Goal: Task Accomplishment & Management: Use online tool/utility

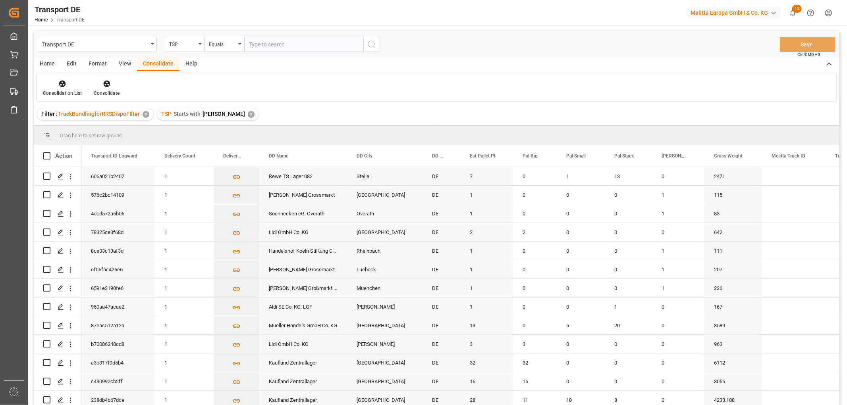
click at [248, 112] on div "✕" at bounding box center [251, 114] width 7 height 7
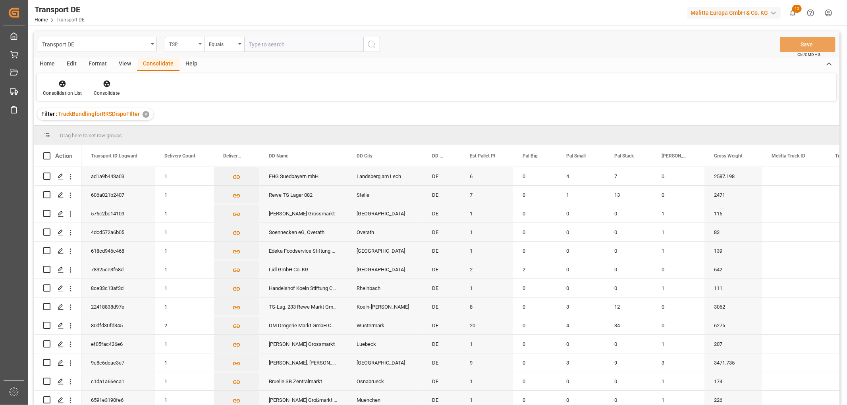
click at [180, 41] on div "TSP" at bounding box center [182, 43] width 27 height 9
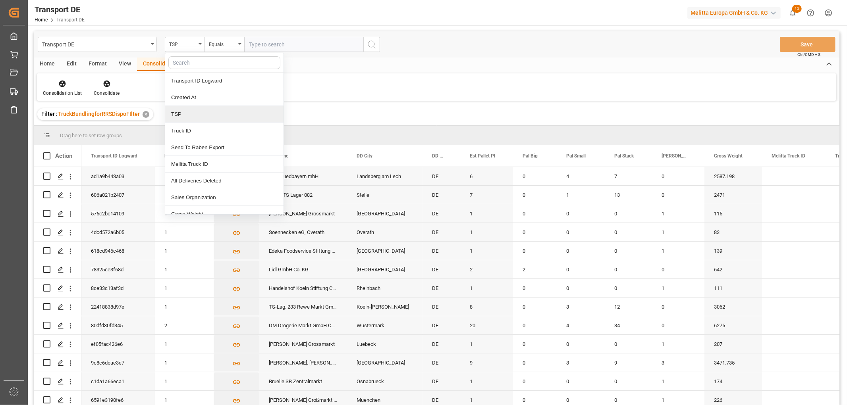
click at [187, 115] on div "TSP" at bounding box center [224, 114] width 118 height 17
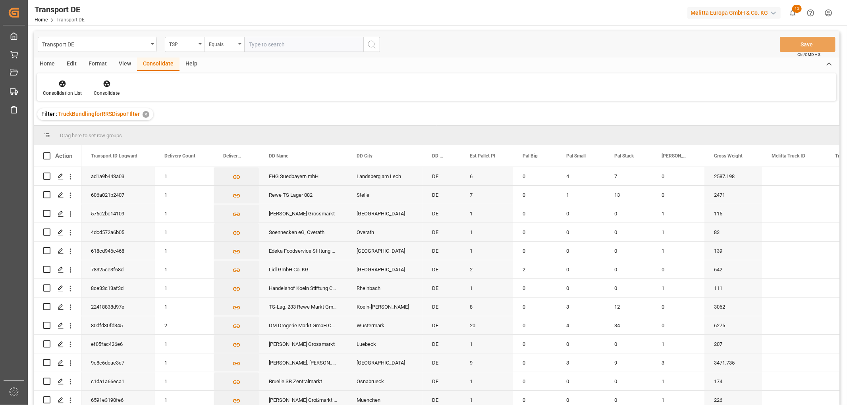
click at [237, 42] on div "Equals" at bounding box center [224, 44] width 40 height 15
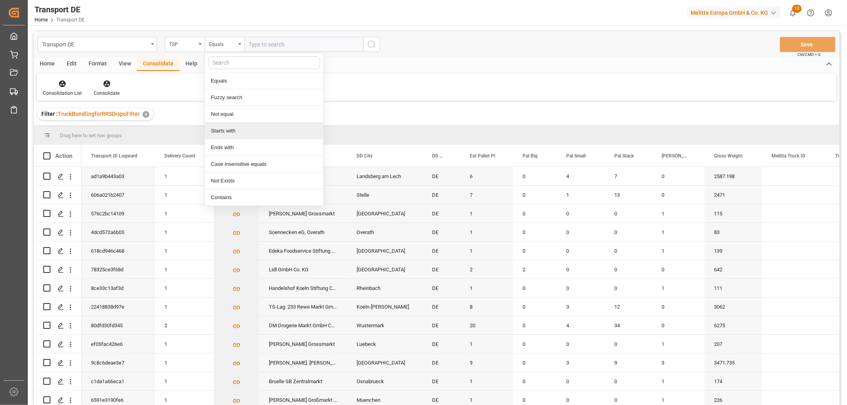
click at [229, 129] on div "Starts with" at bounding box center [264, 131] width 118 height 17
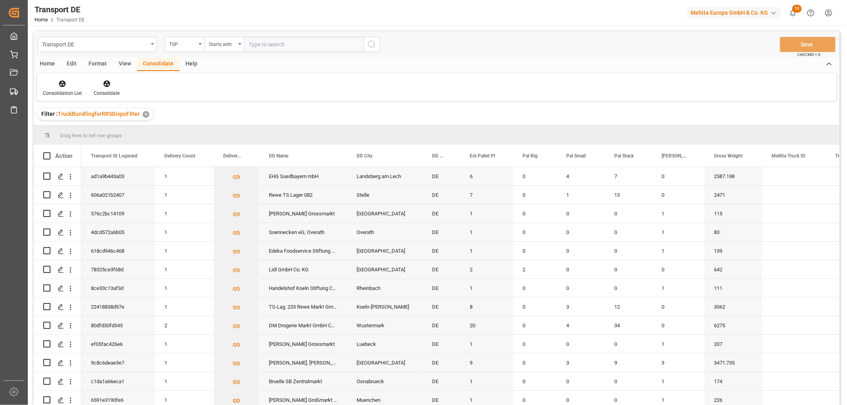
click at [262, 44] on input "text" at bounding box center [303, 44] width 119 height 15
type input "Self pickup DE"
click at [370, 45] on icon "search button" at bounding box center [372, 45] width 10 height 10
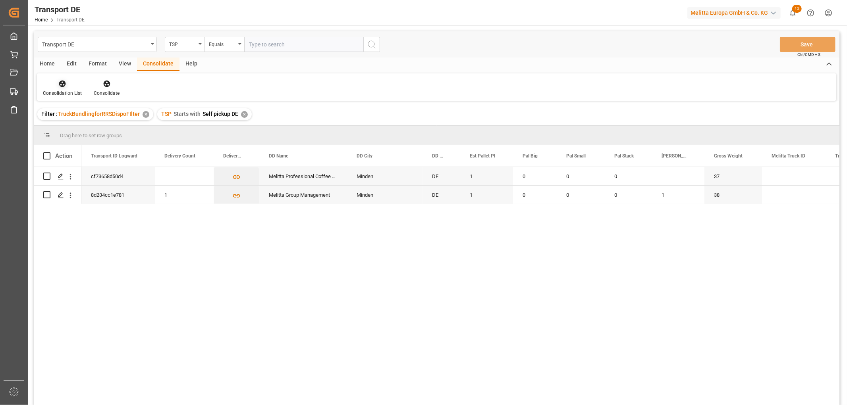
click at [65, 83] on icon at bounding box center [62, 84] width 7 height 7
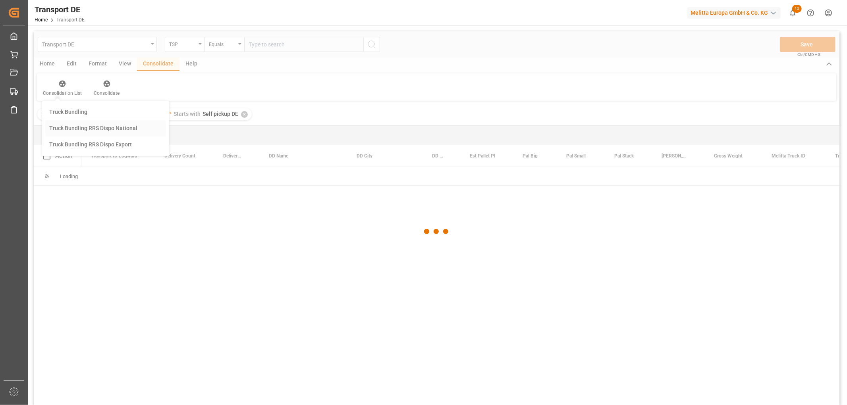
click at [69, 125] on div "Transport DE TSP Equals Save Ctrl/CMD + S Home Edit Format View Consolidate Hel…" at bounding box center [437, 228] width 806 height 395
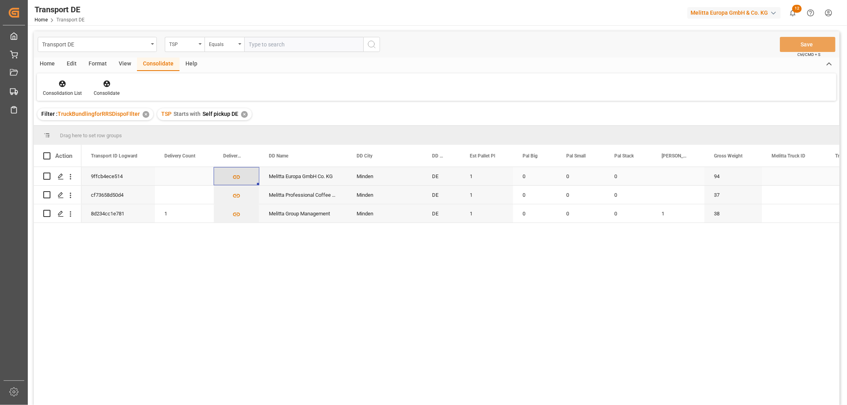
click at [235, 176] on icon "Press SPACE to select this row." at bounding box center [236, 177] width 8 height 8
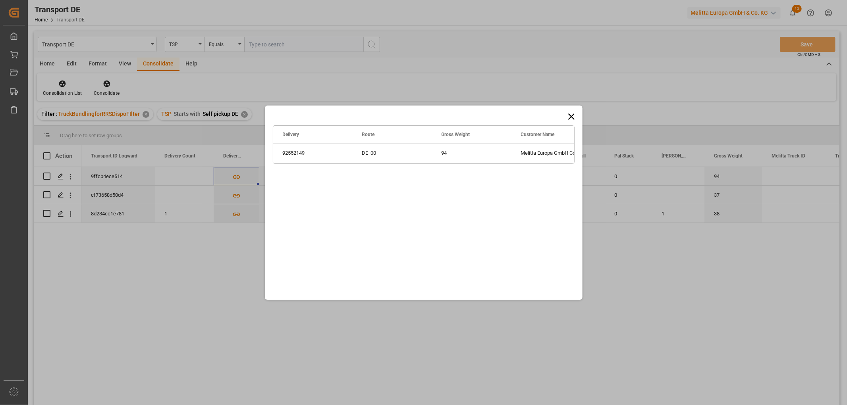
click at [571, 116] on icon at bounding box center [571, 116] width 6 height 6
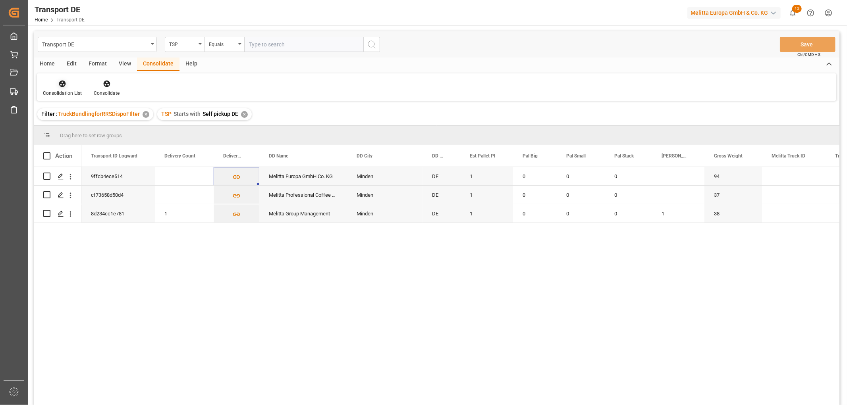
click at [60, 85] on icon at bounding box center [62, 84] width 7 height 7
click at [75, 127] on div "Transport DE TSP Equals Save Ctrl/CMD + S Home Edit Format View Consolidate Hel…" at bounding box center [437, 228] width 806 height 395
click at [48, 175] on input "Press Space to toggle row selection (unchecked)" at bounding box center [46, 176] width 7 height 7
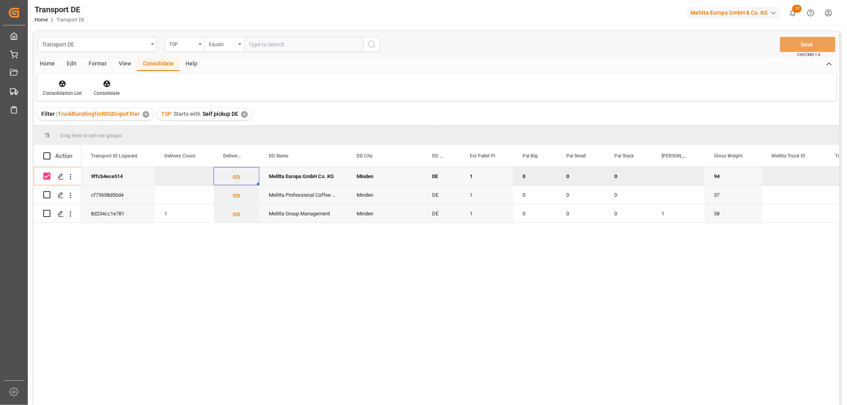
click at [103, 82] on icon at bounding box center [106, 84] width 7 height 7
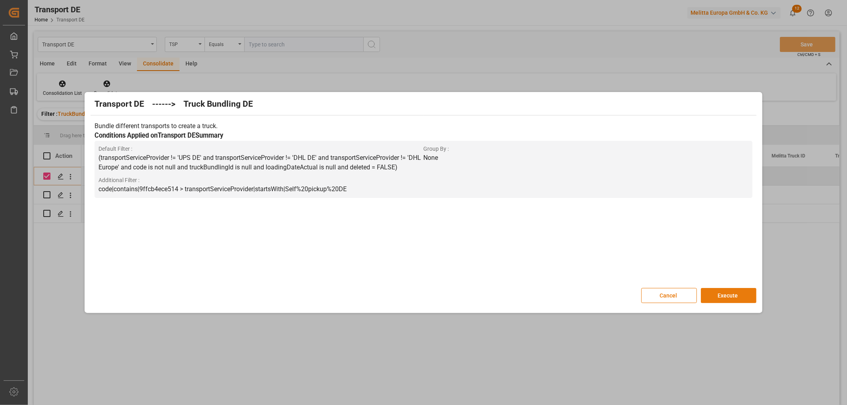
click at [735, 295] on button "Execute" at bounding box center [729, 295] width 56 height 15
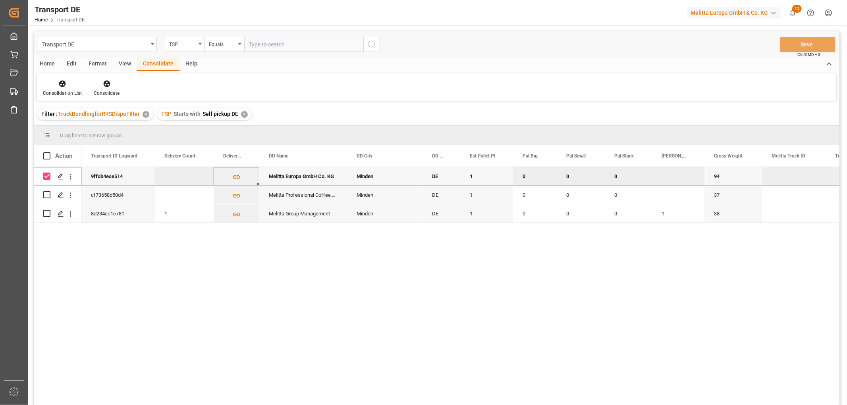
click at [48, 176] on input "Press Space to toggle row selection (checked)" at bounding box center [46, 176] width 7 height 7
checkbox input "false"
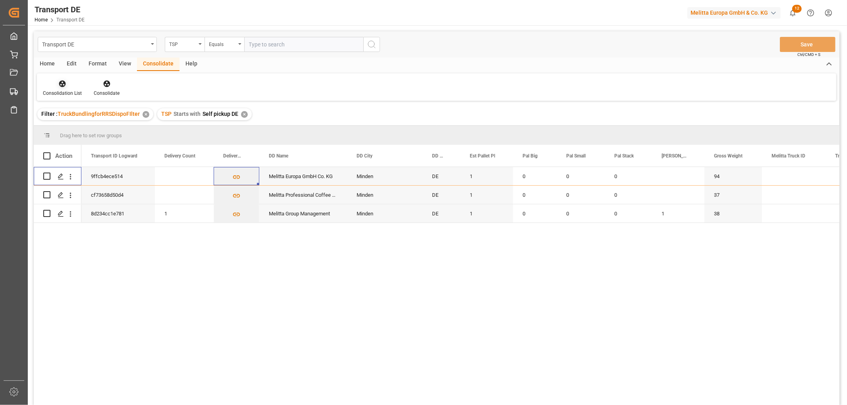
click at [62, 85] on icon at bounding box center [62, 84] width 7 height 7
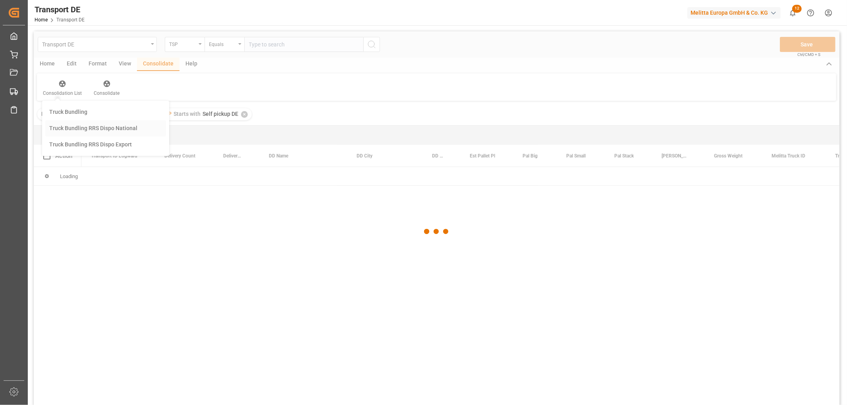
click at [78, 127] on div "Transport DE TSP Equals Save Ctrl/CMD + S Home Edit Format View Consolidate Hel…" at bounding box center [437, 228] width 806 height 395
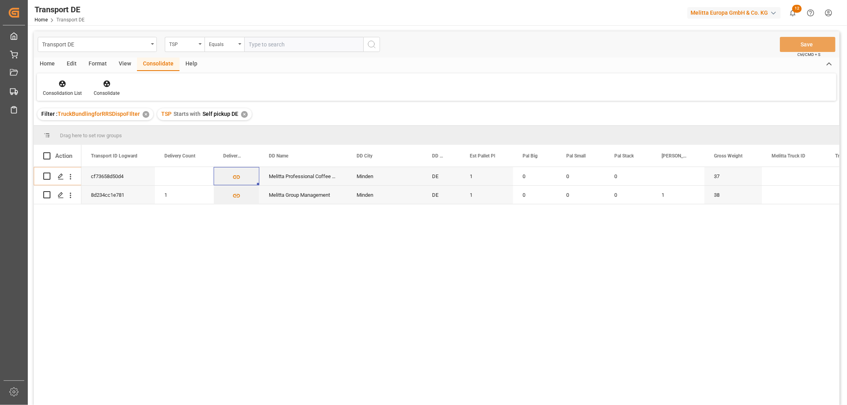
click at [244, 114] on div "✕" at bounding box center [244, 114] width 7 height 7
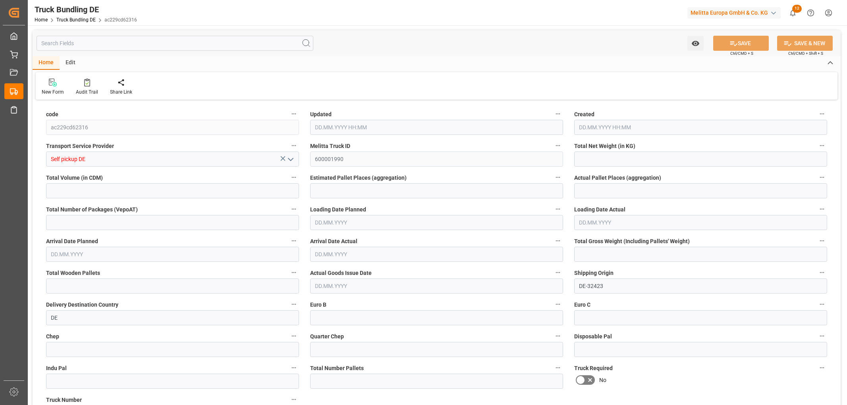
type input "54.8"
type input "560.296"
type input "1"
type input "0"
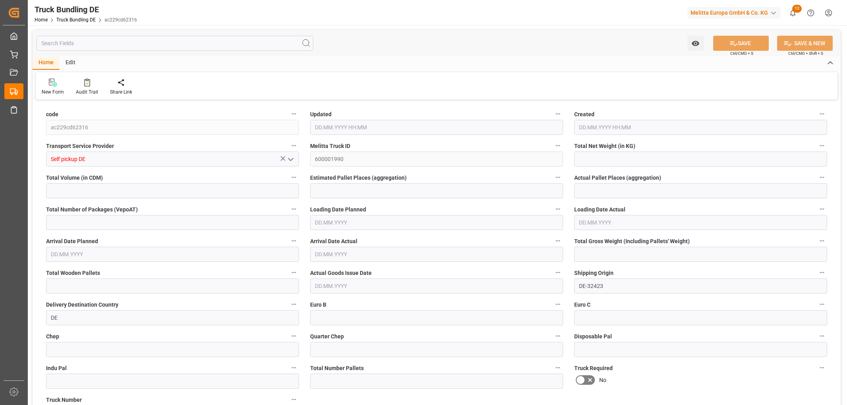
type input "94"
type input "1"
type input "0"
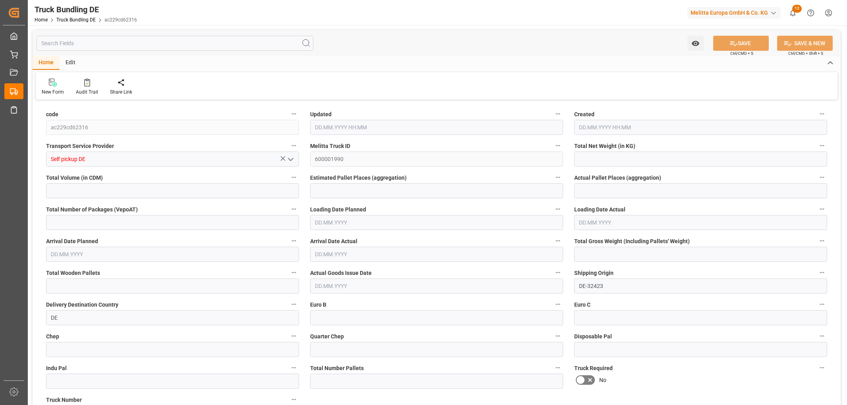
type input "0"
type input "26.08.2025 09:54"
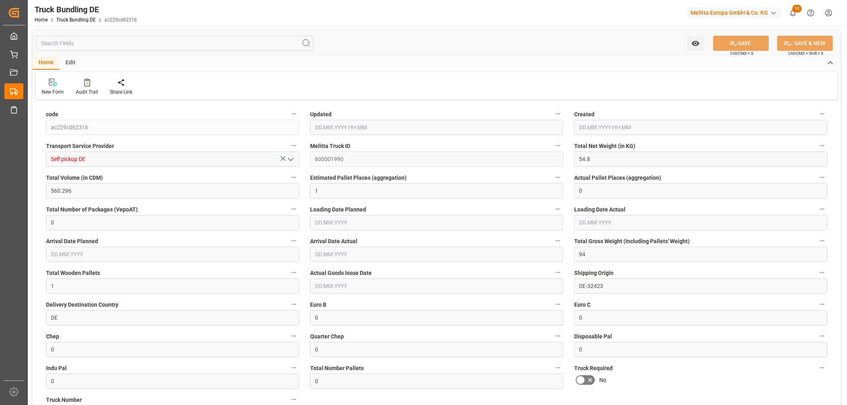
type input "26.08.2025 09:54"
type input "27.08.2025"
type input "26.08.2025"
